Goal: Consume media (video, audio): Consume media (video, audio)

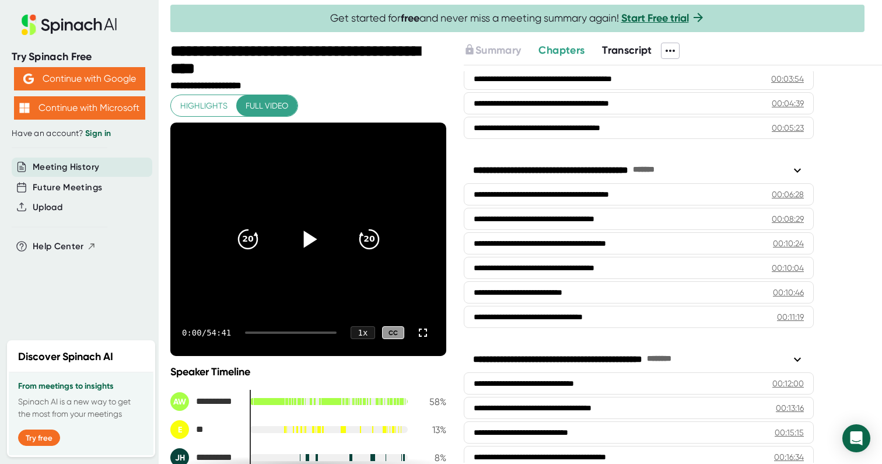
click at [304, 242] on icon at bounding box center [309, 238] width 13 height 17
click at [363, 332] on div "1 x" at bounding box center [363, 332] width 26 height 13
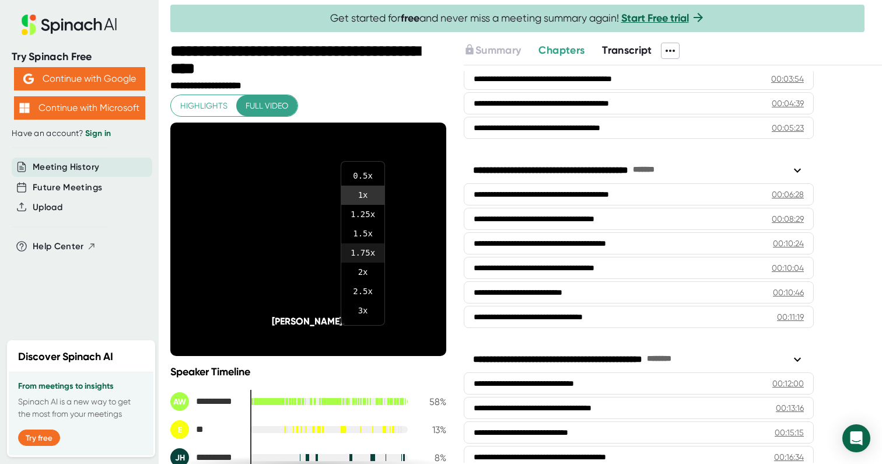
click at [364, 254] on li "1.75 x" at bounding box center [362, 252] width 43 height 19
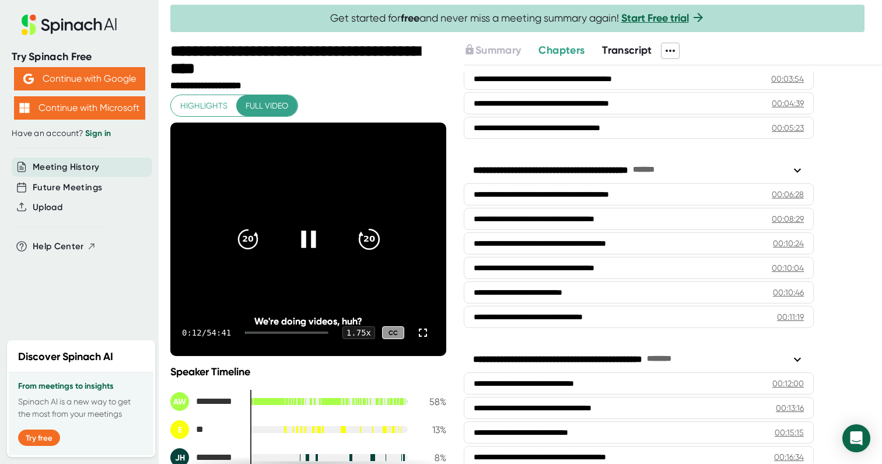
click at [373, 236] on icon "20" at bounding box center [368, 239] width 29 height 29
click at [369, 235] on icon "20" at bounding box center [368, 239] width 29 height 29
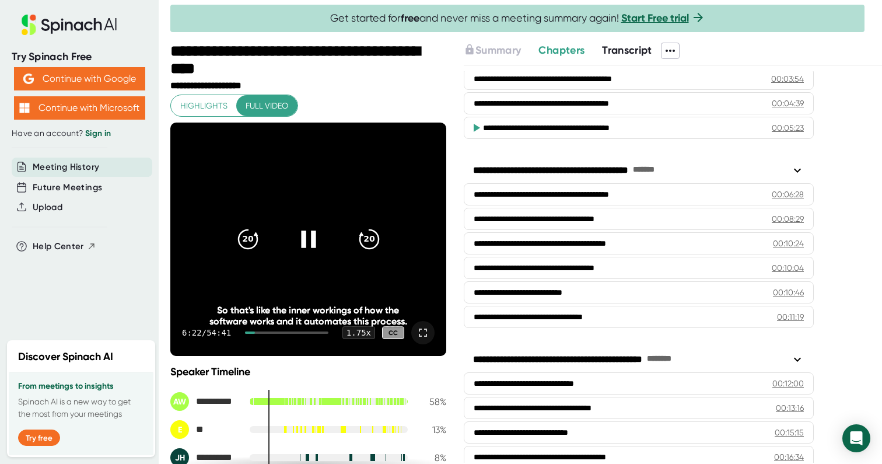
click at [423, 335] on icon at bounding box center [423, 332] width 14 height 14
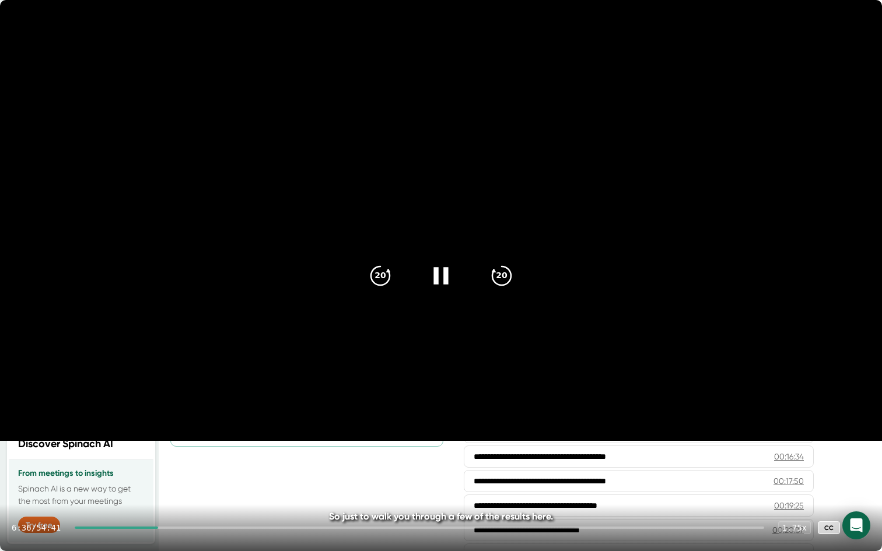
click at [154, 463] on div at bounding box center [116, 528] width 83 height 2
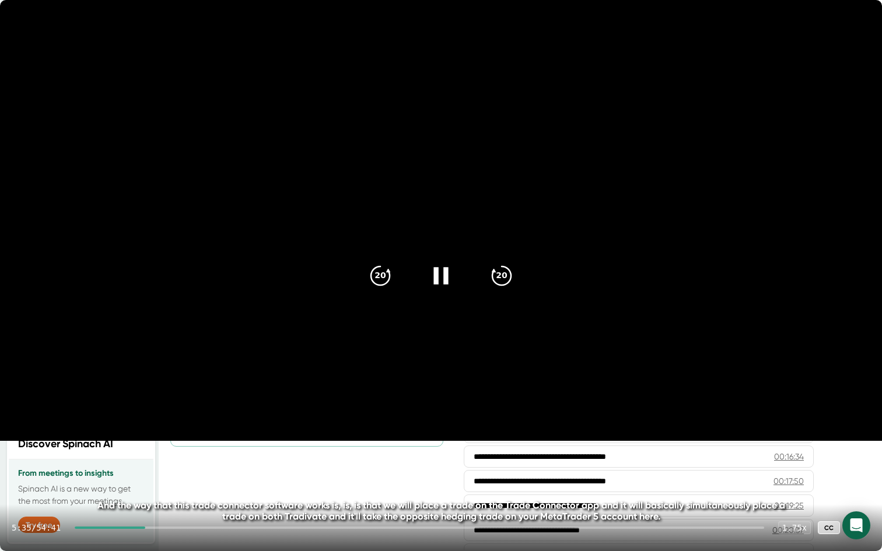
click at [137, 463] on div at bounding box center [110, 528] width 71 height 2
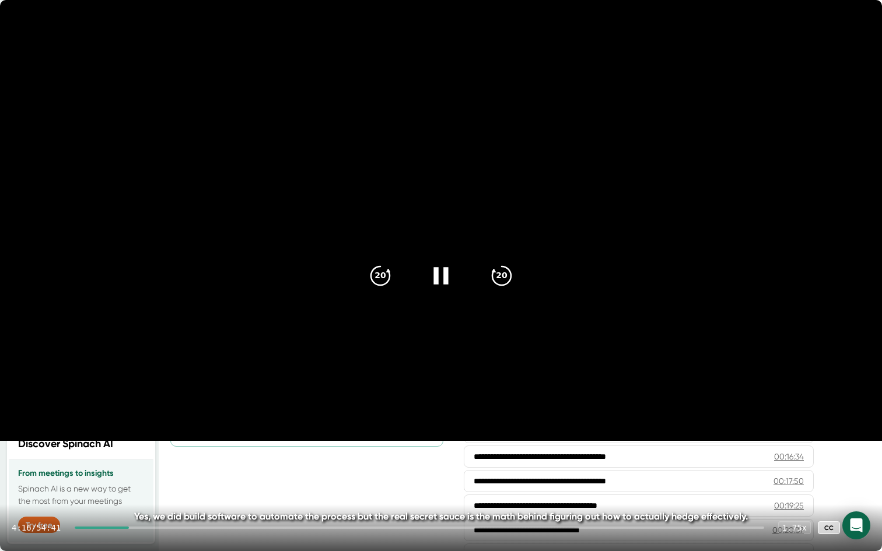
click at [129, 463] on div at bounding box center [102, 528] width 54 height 2
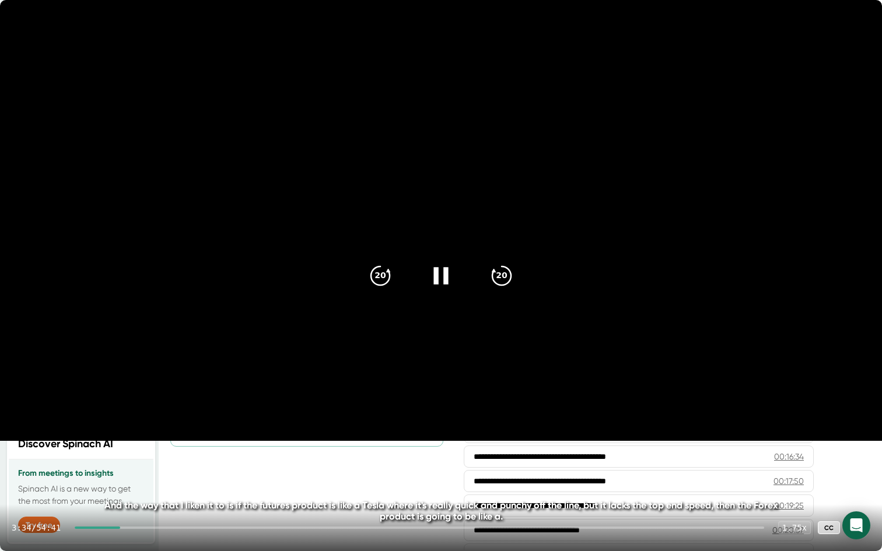
click at [141, 463] on div "3:34 / 54:41 1.75 x CC" at bounding box center [441, 528] width 882 height 47
click at [142, 463] on div at bounding box center [419, 528] width 689 height 2
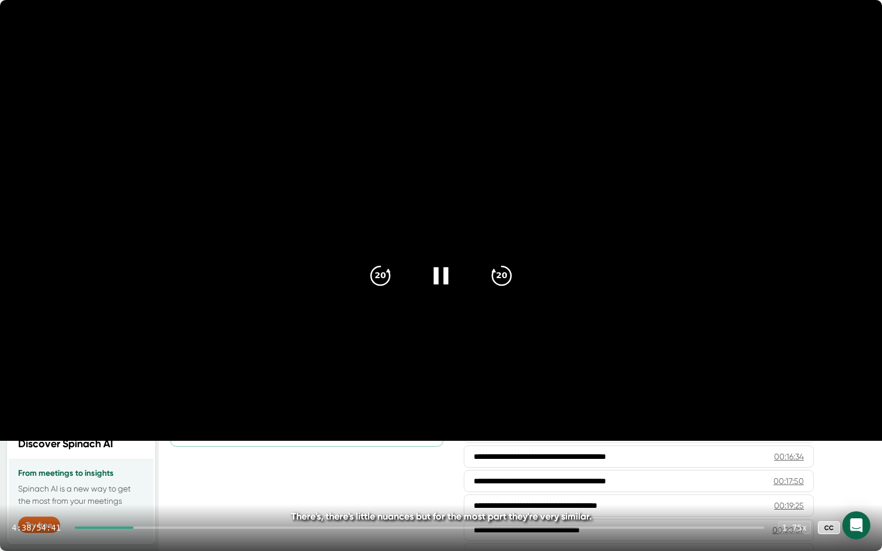
click at [149, 463] on div at bounding box center [419, 528] width 689 height 2
click at [152, 463] on div at bounding box center [419, 528] width 689 height 2
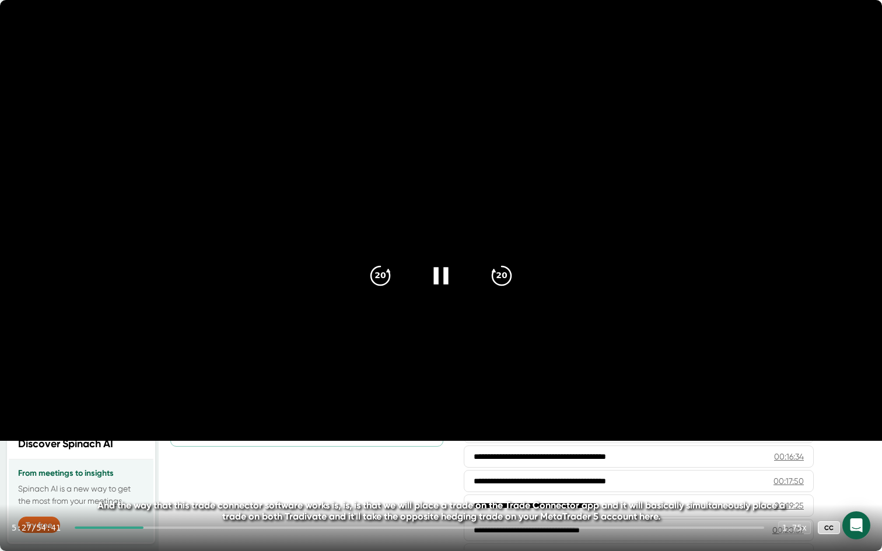
click at [157, 463] on div at bounding box center [419, 528] width 689 height 2
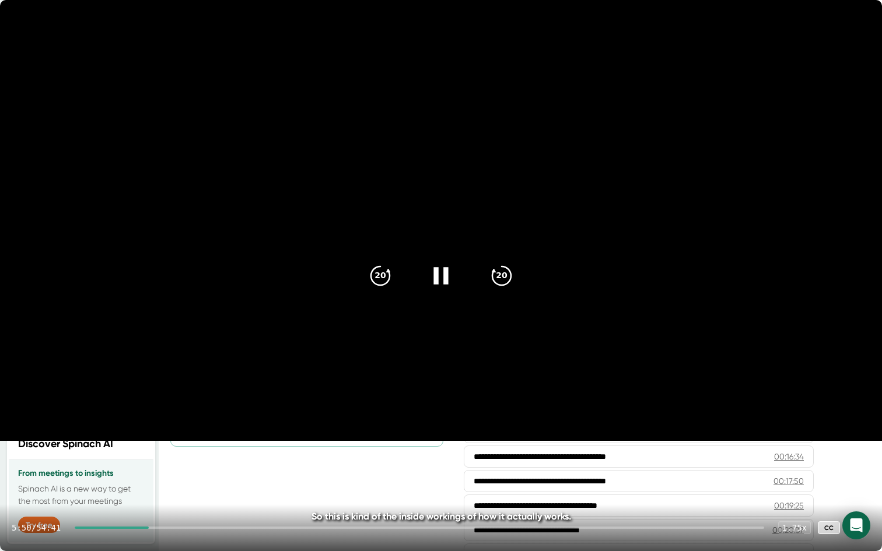
click at [160, 463] on div at bounding box center [419, 528] width 689 height 2
click at [167, 463] on div at bounding box center [419, 528] width 689 height 2
click at [173, 463] on div at bounding box center [419, 528] width 689 height 2
click at [180, 463] on div at bounding box center [419, 528] width 689 height 2
click at [196, 463] on div at bounding box center [419, 528] width 689 height 2
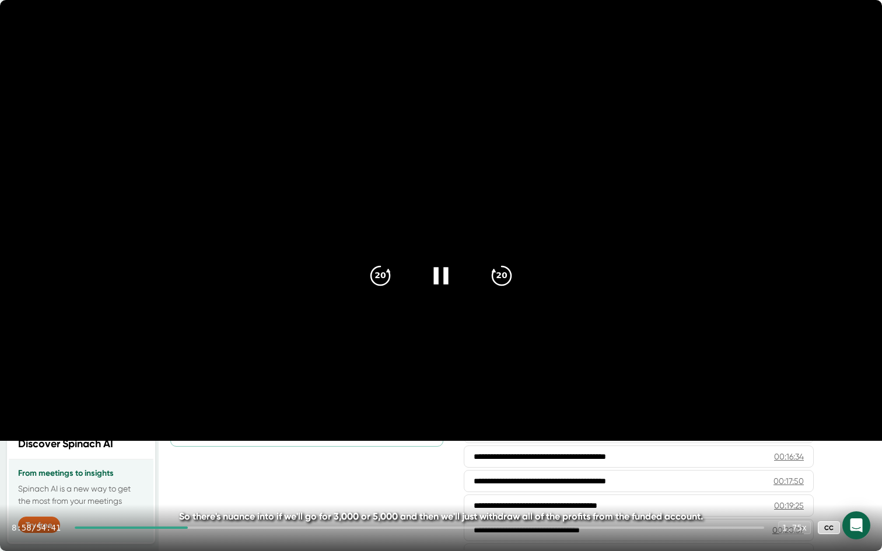
click at [183, 463] on div at bounding box center [131, 528] width 113 height 2
click at [170, 463] on div at bounding box center [124, 528] width 99 height 2
click at [161, 463] on div at bounding box center [118, 528] width 86 height 2
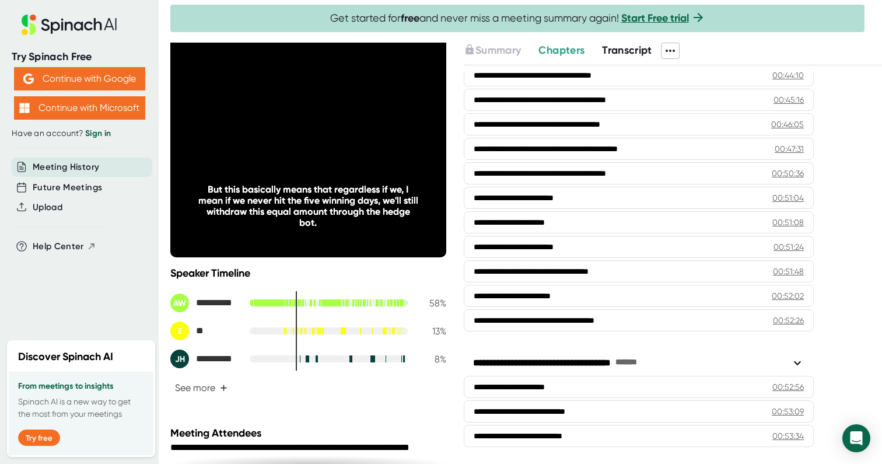
scroll to position [100, 0]
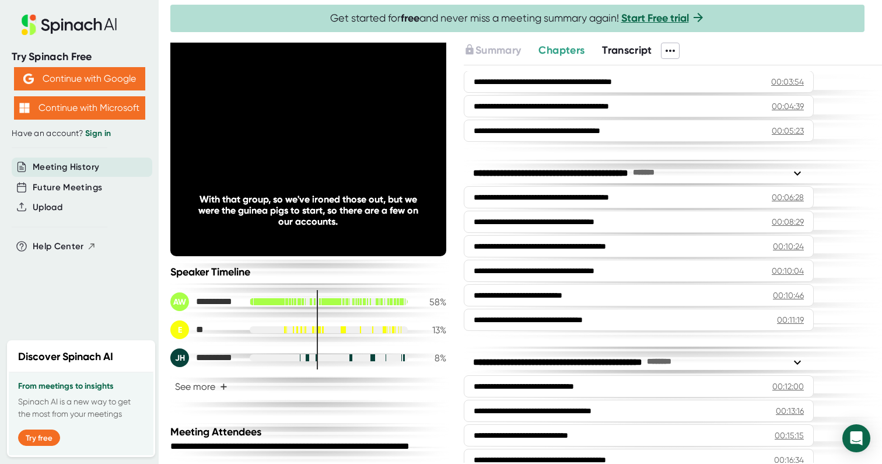
scroll to position [199, 0]
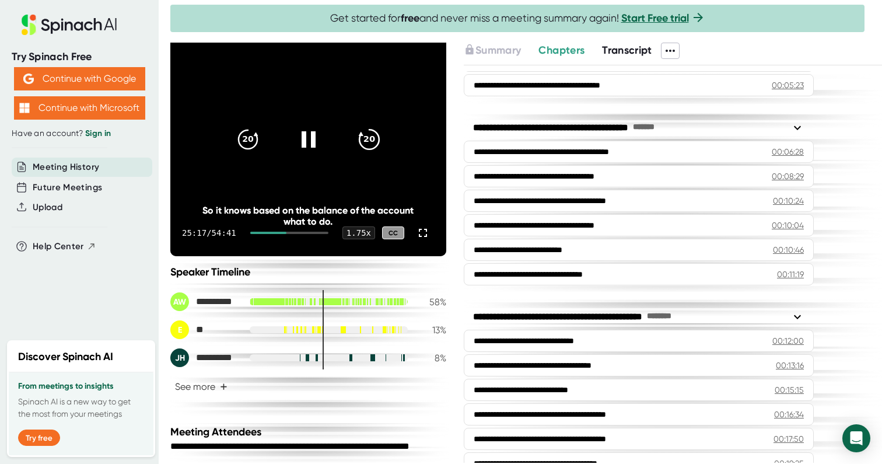
click at [366, 140] on icon "20" at bounding box center [368, 139] width 29 height 29
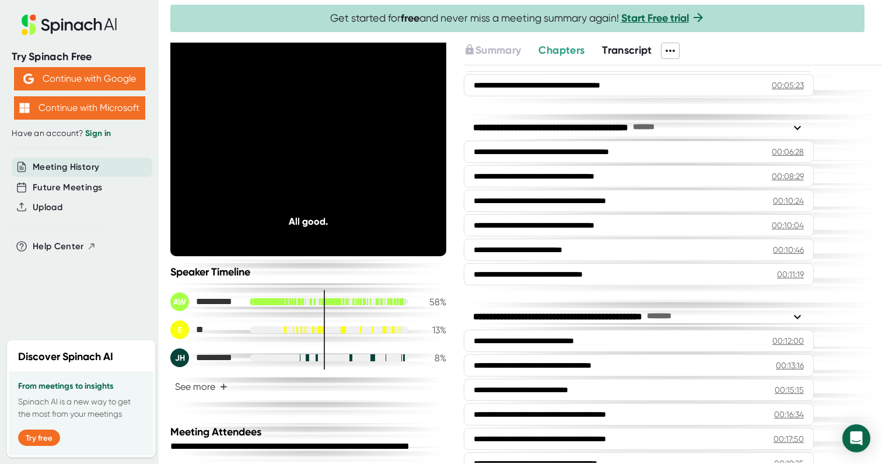
click at [366, 140] on icon "20" at bounding box center [368, 139] width 29 height 29
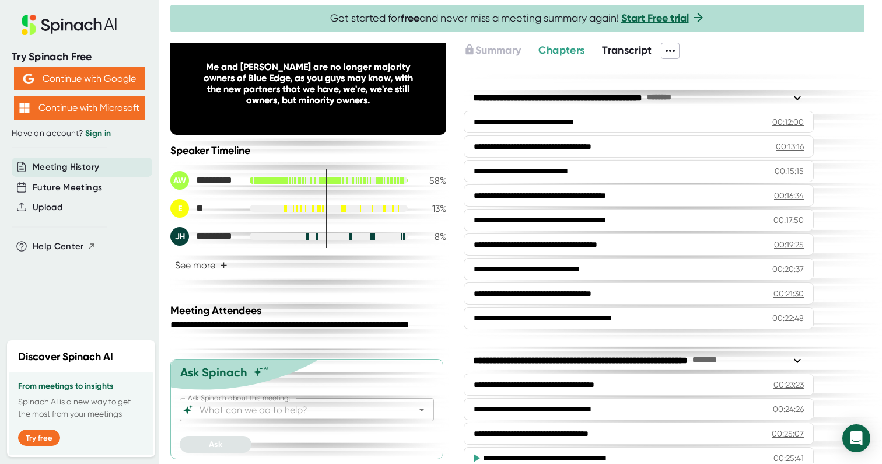
scroll to position [0, 0]
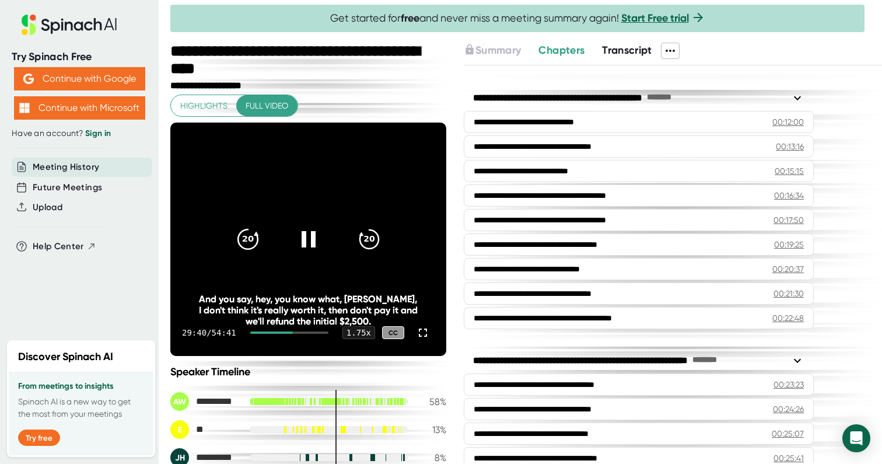
click at [243, 242] on icon "20" at bounding box center [247, 239] width 29 height 29
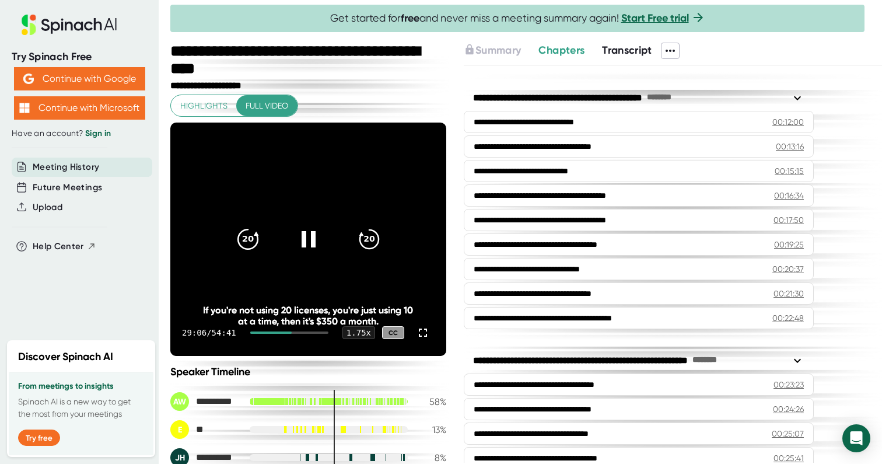
click at [250, 237] on icon "20" at bounding box center [247, 239] width 29 height 29
click at [237, 237] on icon "20" at bounding box center [247, 239] width 29 height 29
click at [308, 233] on icon at bounding box center [307, 239] width 29 height 29
